Goal: Find specific page/section: Find specific page/section

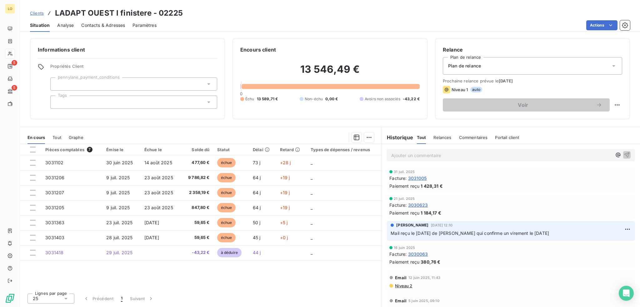
scroll to position [875, 0]
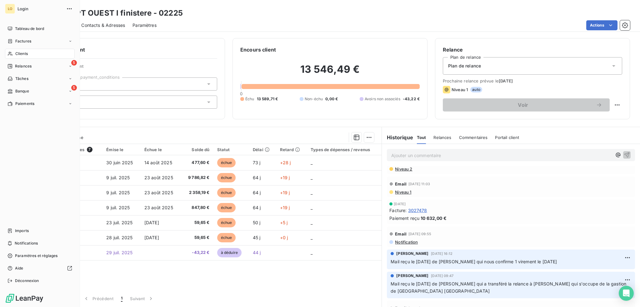
click at [19, 52] on span "Clients" at bounding box center [21, 54] width 12 height 6
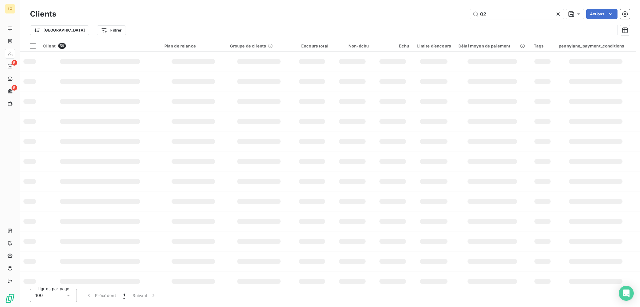
type input "0"
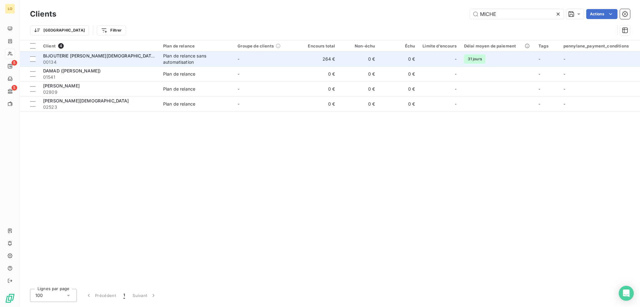
type input "MICHE"
click at [152, 62] on span "00134" at bounding box center [99, 62] width 112 height 6
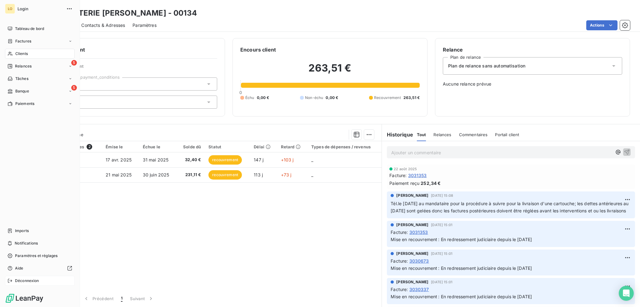
click at [34, 282] on span "Déconnexion" at bounding box center [27, 281] width 24 height 6
